Goal: Task Accomplishment & Management: Use online tool/utility

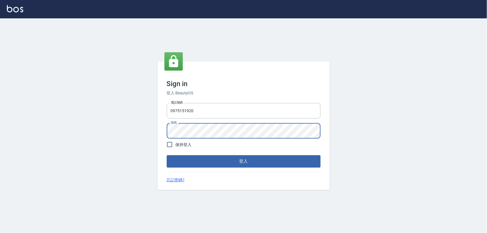
click at [167, 155] on button "登入" at bounding box center [244, 161] width 154 height 12
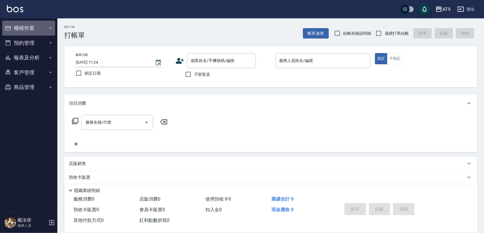
click at [41, 26] on button "櫃檯作業" at bounding box center [28, 28] width 53 height 15
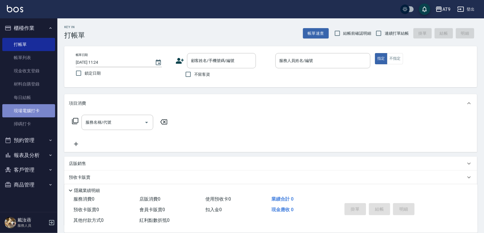
click at [34, 114] on link "現場電腦打卡" at bounding box center [28, 110] width 53 height 13
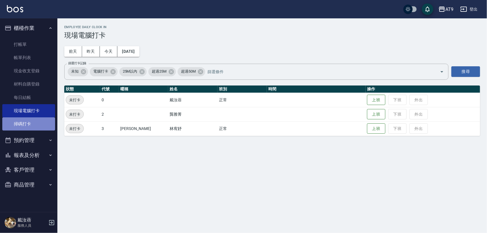
click at [29, 117] on link "掃碼打卡" at bounding box center [28, 123] width 53 height 13
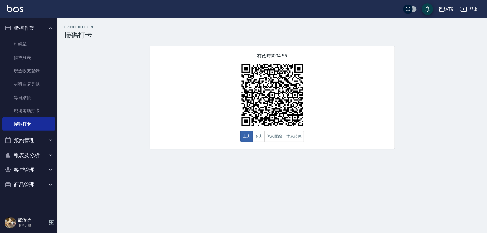
click at [421, 219] on div "QRcode Clock In 掃碼打卡 有效時間 04:55 上班 下班 休息開始 休息結束" at bounding box center [243, 116] width 487 height 233
click at [29, 102] on link "每日結帳" at bounding box center [28, 97] width 53 height 13
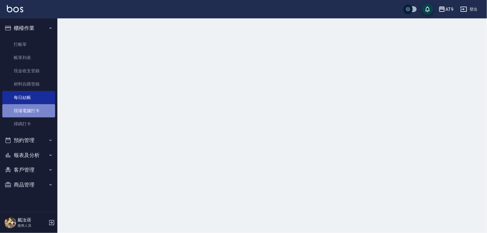
click at [29, 107] on link "現場電腦打卡" at bounding box center [28, 110] width 53 height 13
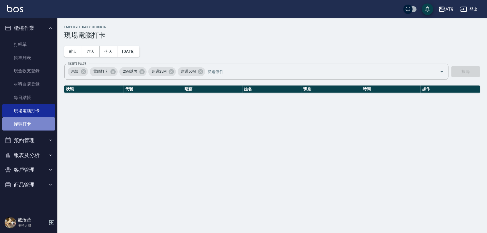
click at [28, 127] on link "掃碼打卡" at bounding box center [28, 123] width 53 height 13
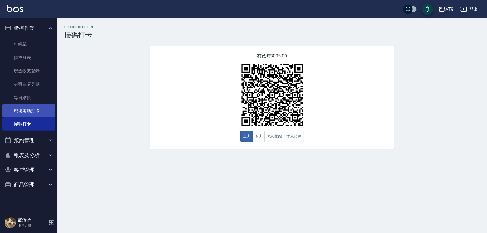
click at [34, 112] on link "現場電腦打卡" at bounding box center [28, 110] width 53 height 13
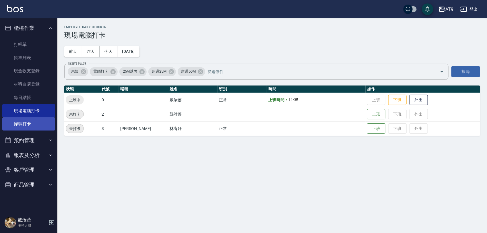
click at [32, 127] on link "掃碼打卡" at bounding box center [28, 123] width 53 height 13
